Goal: Task Accomplishment & Management: Use online tool/utility

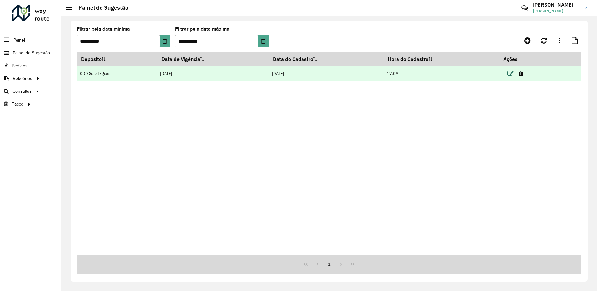
click at [509, 74] on icon at bounding box center [510, 73] width 6 height 6
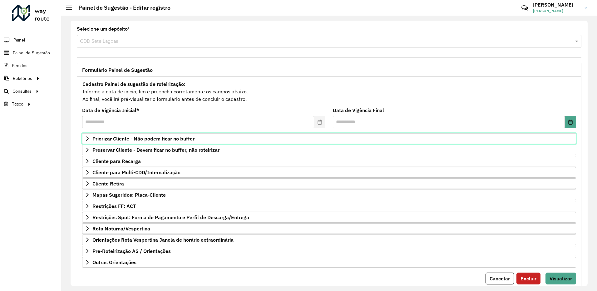
click at [87, 138] on icon at bounding box center [87, 138] width 5 height 5
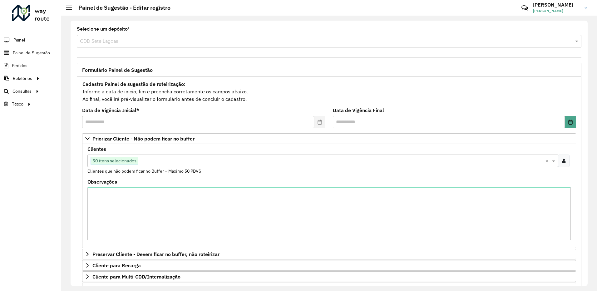
click at [147, 162] on input "text" at bounding box center [341, 160] width 407 height 7
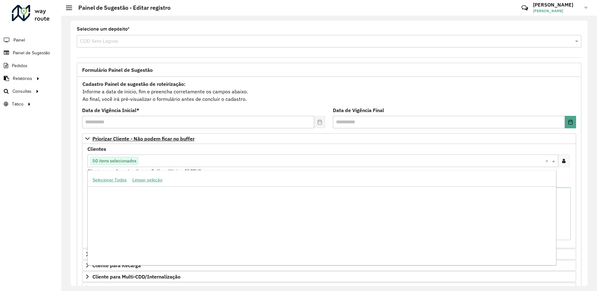
scroll to position [2441, 0]
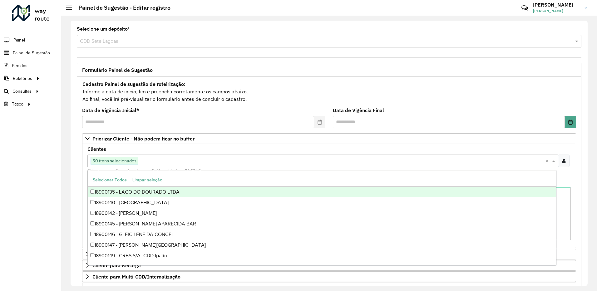
click at [352, 150] on div "Clientes Clique no botão para buscar clientes 50 itens selecionados × Clientes …" at bounding box center [328, 161] width 483 height 28
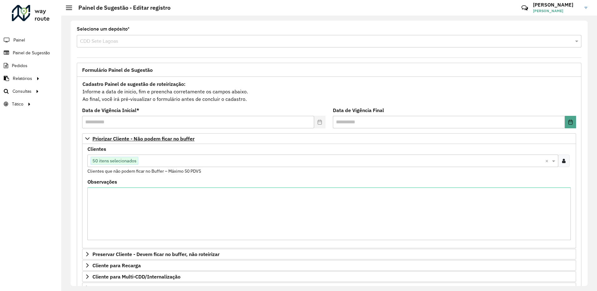
click at [559, 160] on div at bounding box center [564, 161] width 12 height 12
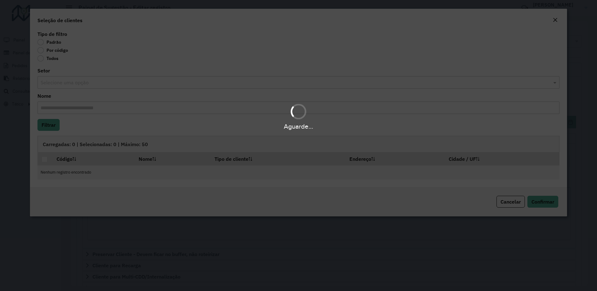
click at [120, 143] on div "Aguarde..." at bounding box center [298, 145] width 597 height 291
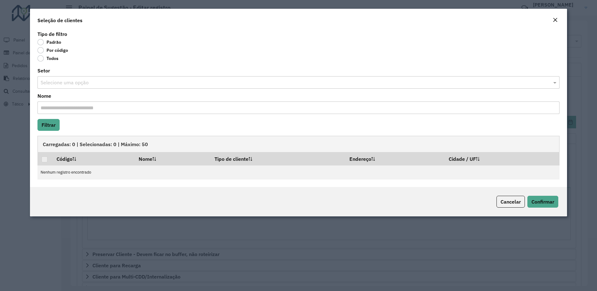
click at [554, 16] on div "Seleção de clientes" at bounding box center [298, 19] width 537 height 21
click at [556, 17] on em "Close" at bounding box center [555, 19] width 5 height 5
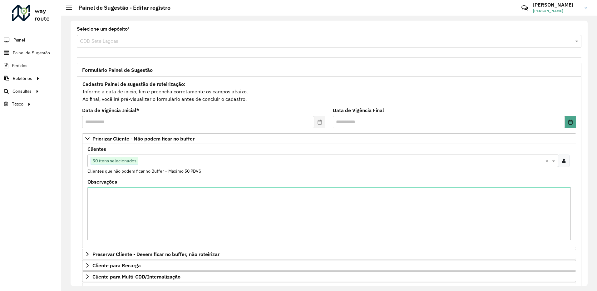
click at [113, 159] on span "50 itens selecionados" at bounding box center [114, 160] width 47 height 7
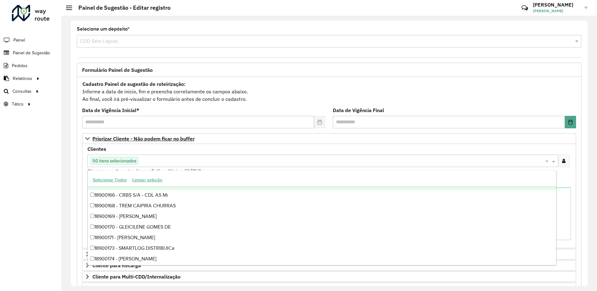
scroll to position [2566, 0]
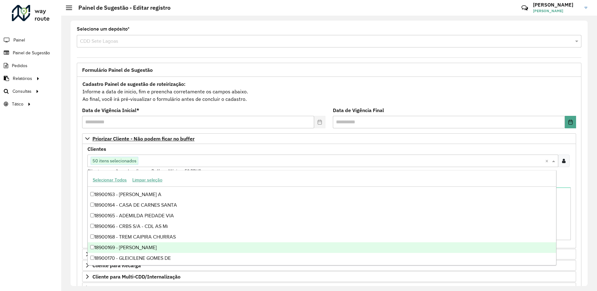
click at [95, 247] on div "18900169 - [PERSON_NAME]" at bounding box center [322, 247] width 468 height 11
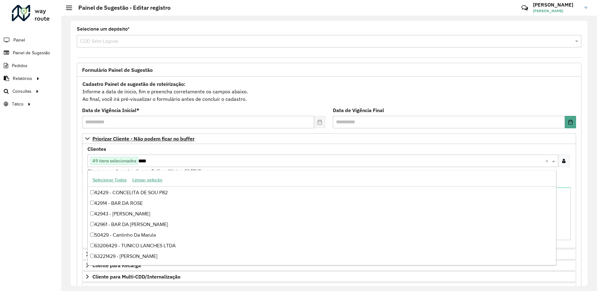
scroll to position [0, 0]
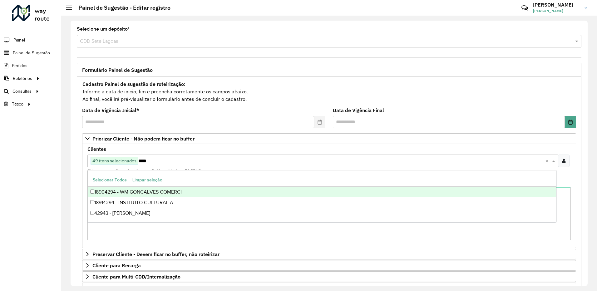
type input "****"
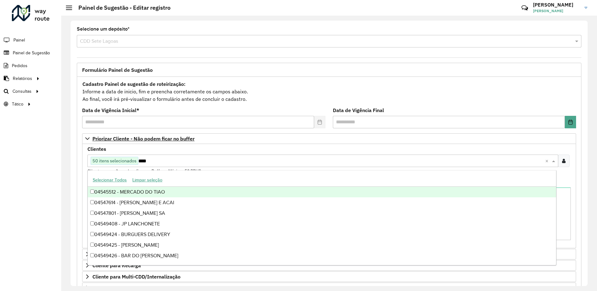
click at [540, 86] on div "Cadastro Painel de sugestão de roteirização: Informe a data de inicio, fim e pr…" at bounding box center [329, 91] width 494 height 23
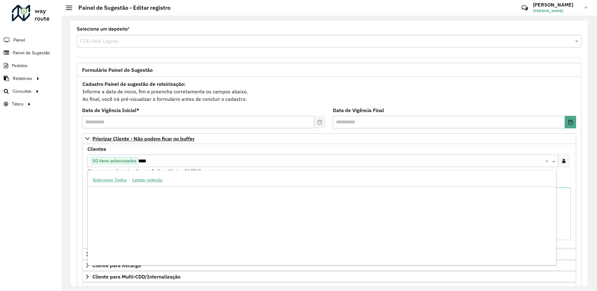
click at [139, 163] on input "****" at bounding box center [341, 160] width 407 height 7
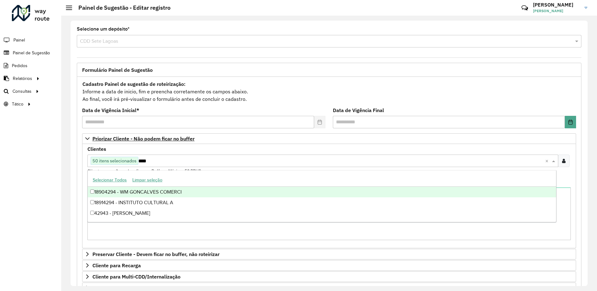
type input "****"
drag, startPoint x: 41, startPoint y: 185, endPoint x: 63, endPoint y: 180, distance: 23.0
click at [47, 184] on div "Roteirizador AmbevTech Painel Painel de Sugestão Pedidos Relatórios Clientes Cl…" at bounding box center [30, 145] width 61 height 291
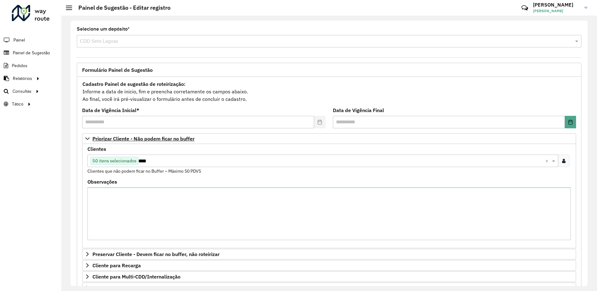
scroll to position [125, 0]
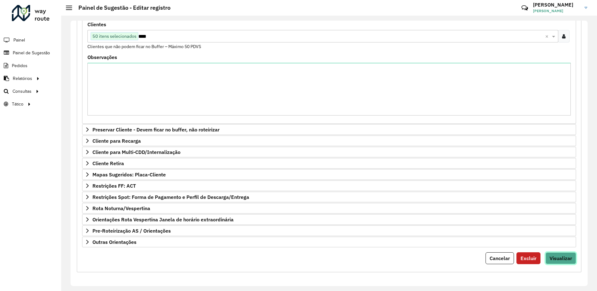
click at [557, 261] on span "Visualizar" at bounding box center [560, 258] width 22 height 6
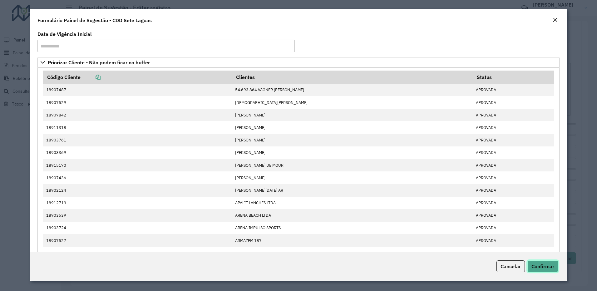
click at [556, 261] on button "Confirmar" at bounding box center [542, 266] width 31 height 12
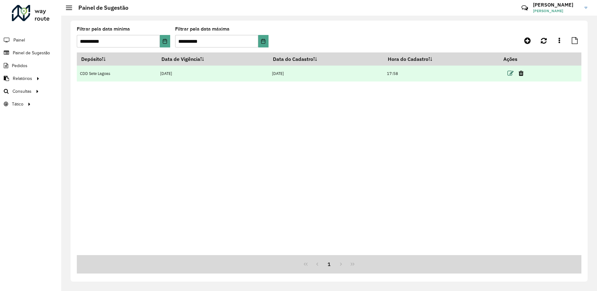
click at [511, 70] on icon at bounding box center [510, 73] width 6 height 6
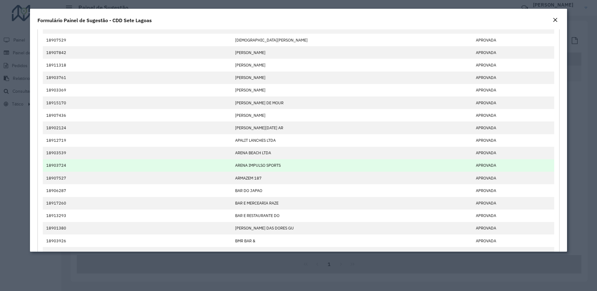
scroll to position [31, 0]
